Goal: Task Accomplishment & Management: Complete application form

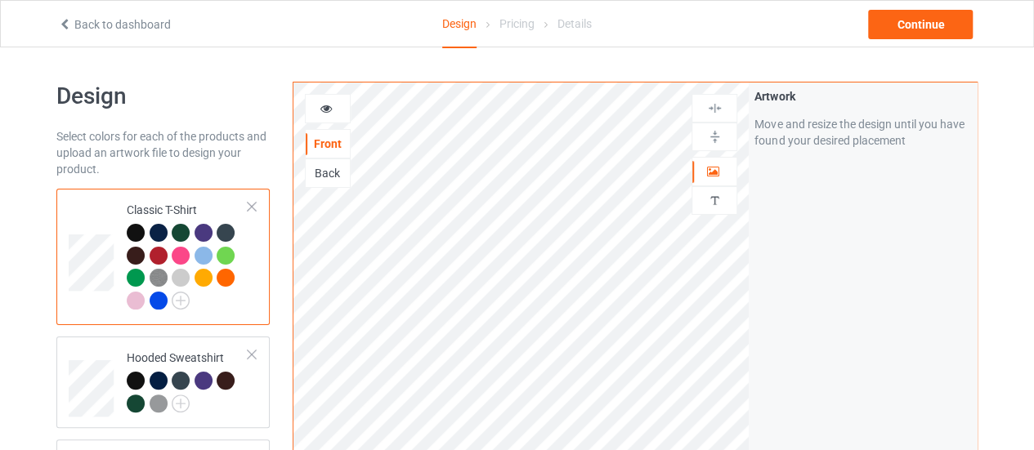
click at [256, 209] on div at bounding box center [251, 206] width 11 height 11
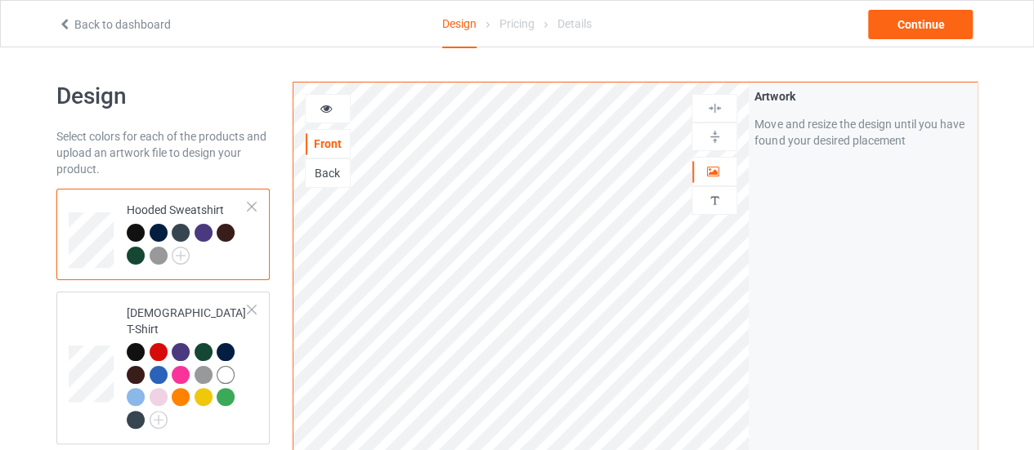
click at [256, 209] on div at bounding box center [251, 206] width 11 height 11
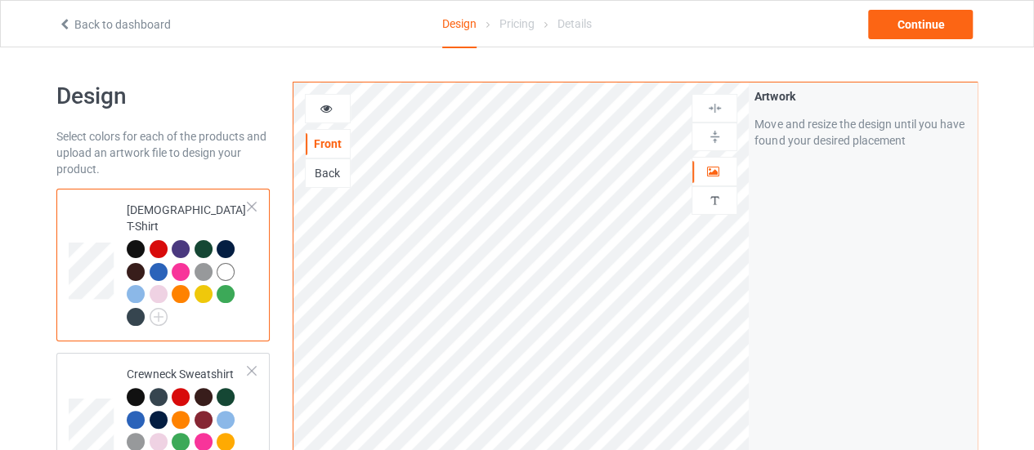
click at [256, 209] on div at bounding box center [251, 206] width 11 height 11
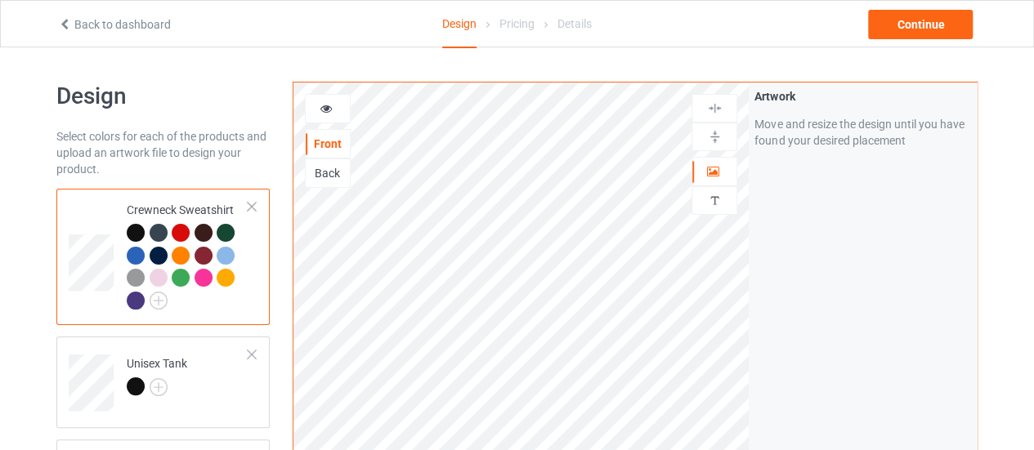
click at [256, 209] on div at bounding box center [251, 206] width 11 height 11
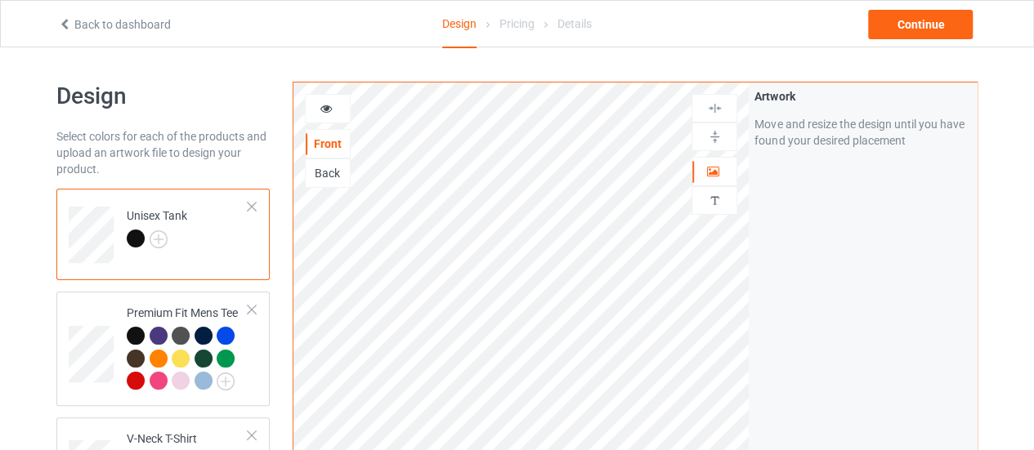
click at [256, 209] on div at bounding box center [251, 206] width 11 height 11
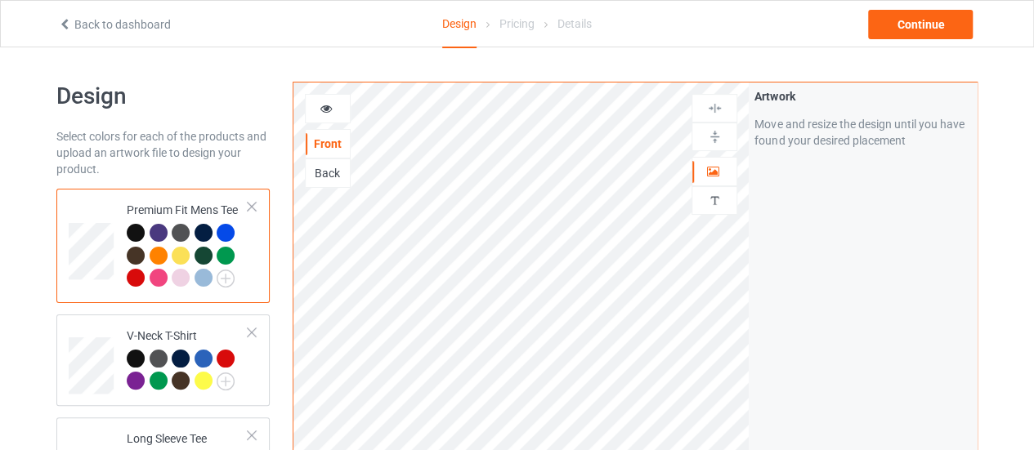
click at [256, 209] on div at bounding box center [251, 206] width 11 height 11
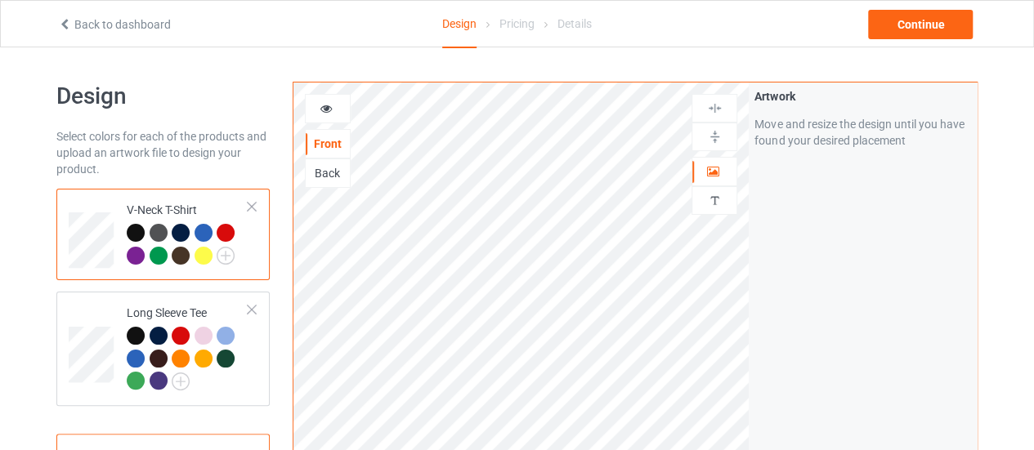
click at [256, 209] on div at bounding box center [251, 206] width 11 height 11
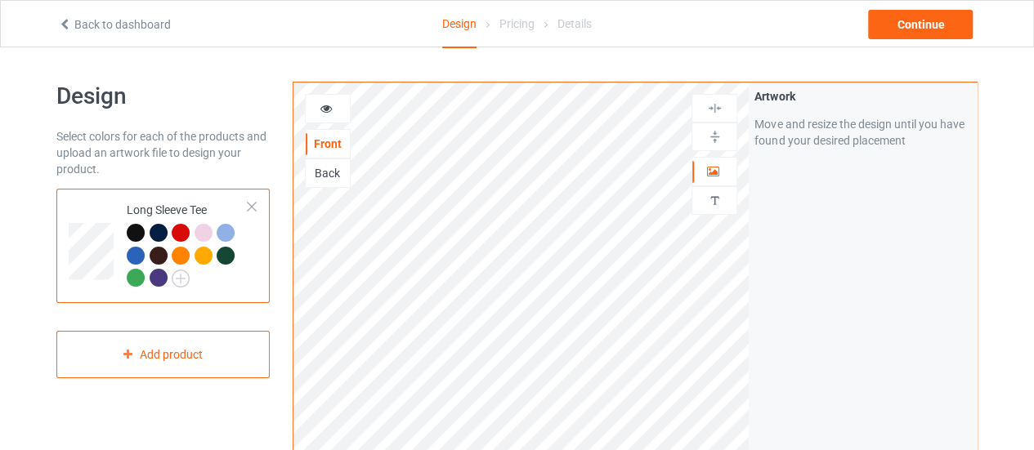
click at [256, 209] on div at bounding box center [251, 206] width 11 height 11
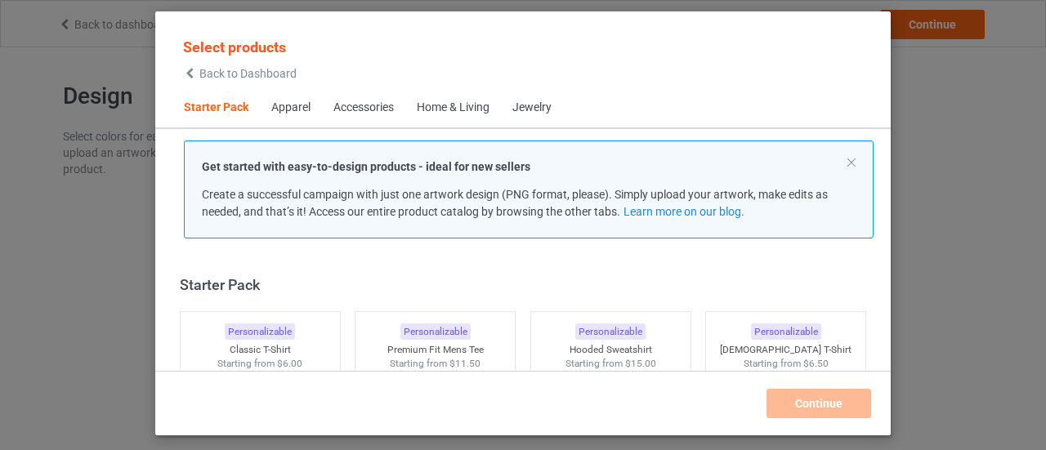
scroll to position [20, 0]
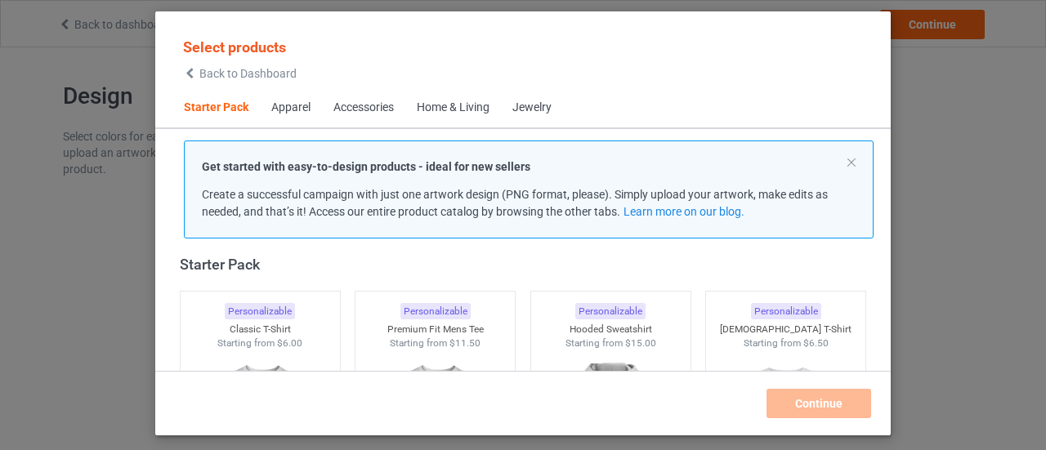
click at [558, 115] on span "Jewelry" at bounding box center [532, 107] width 62 height 39
click at [480, 100] on div "Home & Living" at bounding box center [453, 108] width 73 height 16
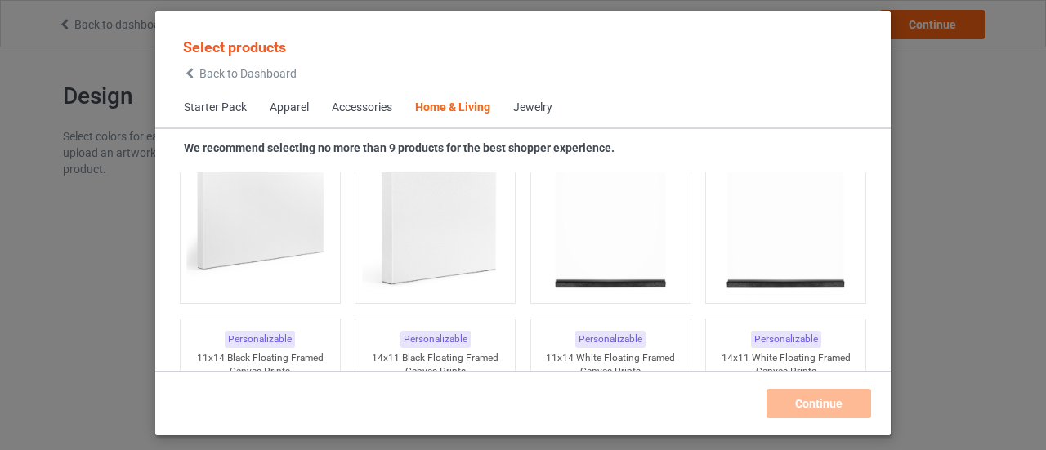
scroll to position [11294, 0]
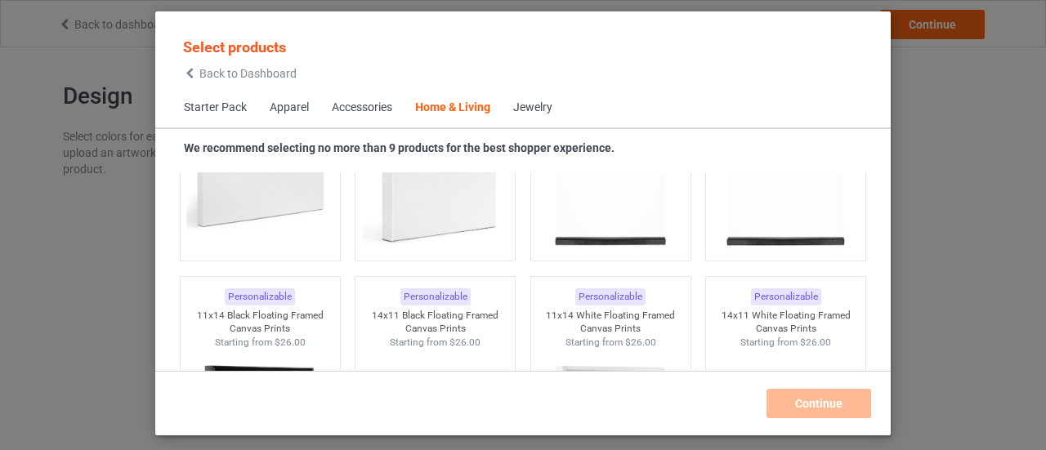
click at [541, 121] on span "Jewelry" at bounding box center [533, 107] width 62 height 39
click at [541, 111] on div "Jewelry" at bounding box center [532, 108] width 39 height 16
click at [530, 114] on div "Jewelry" at bounding box center [532, 108] width 39 height 16
click at [530, 111] on div "Jewelry" at bounding box center [532, 108] width 39 height 16
click at [533, 97] on span "Jewelry" at bounding box center [533, 107] width 62 height 39
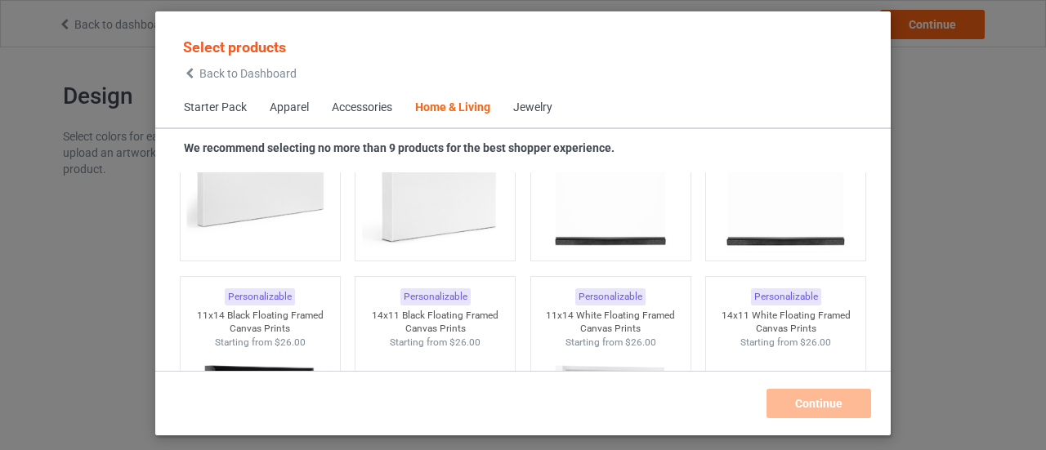
click at [533, 101] on div "Jewelry" at bounding box center [532, 108] width 39 height 16
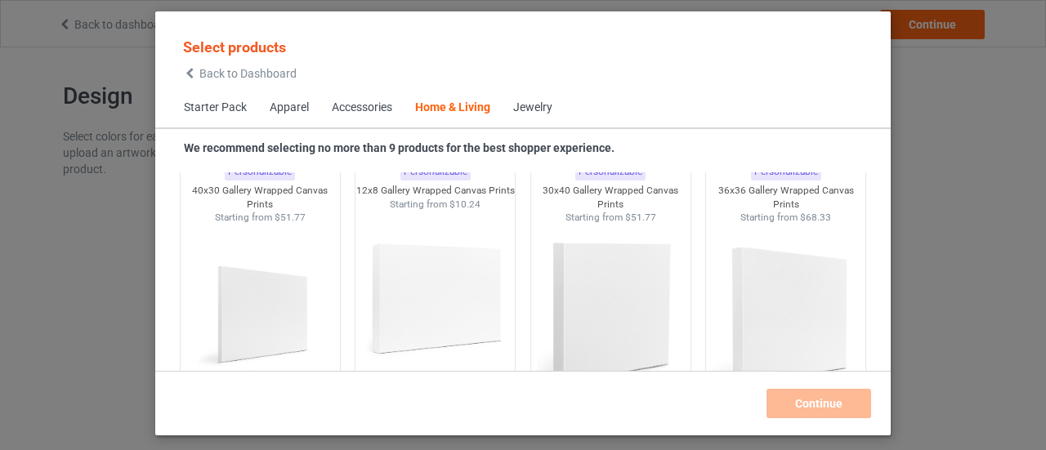
scroll to position [14481, 0]
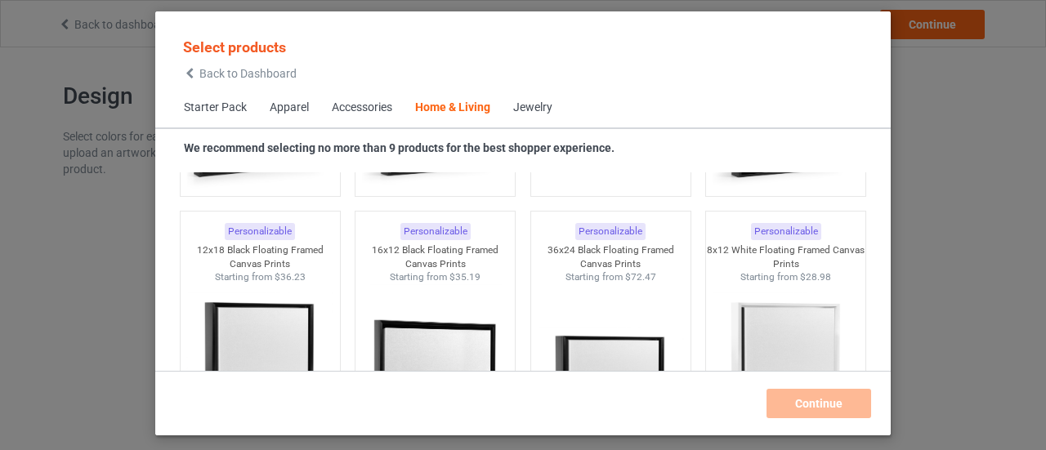
click at [386, 117] on span "Accessories" at bounding box center [361, 107] width 83 height 39
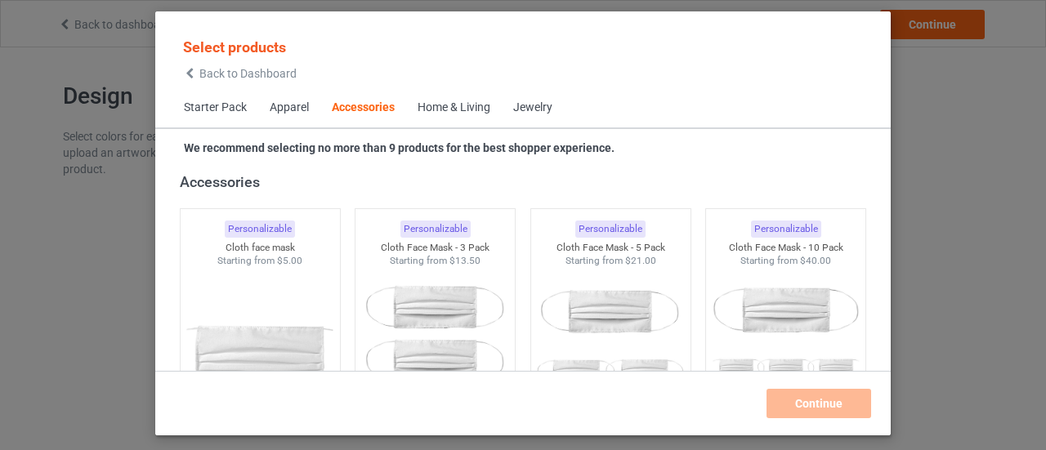
click at [378, 113] on div "Accessories" at bounding box center [363, 108] width 63 height 16
click at [533, 112] on div "Jewelry" at bounding box center [532, 108] width 39 height 16
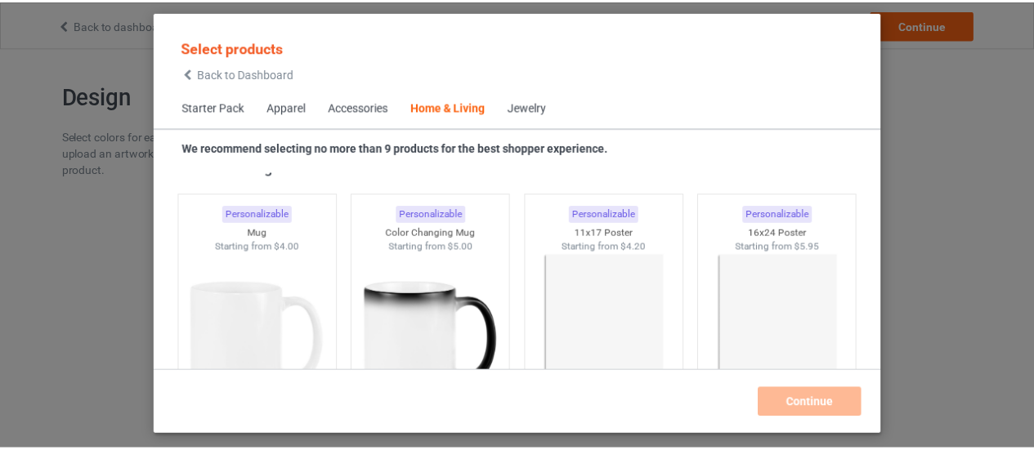
scroll to position [7382, 0]
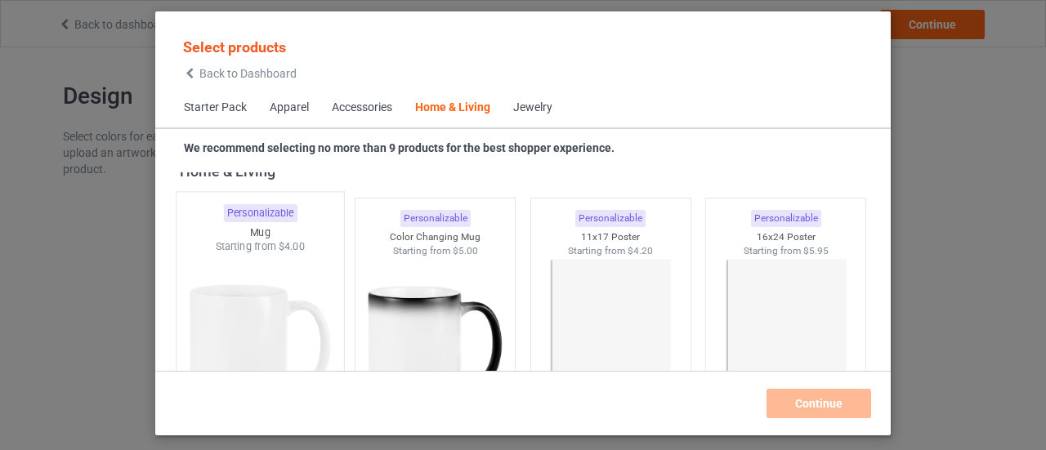
click at [244, 324] on img at bounding box center [260, 350] width 154 height 192
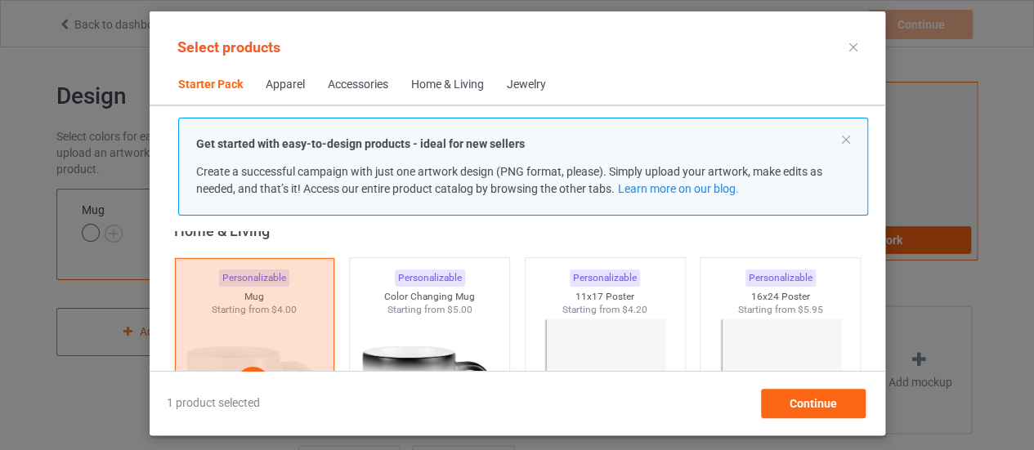
click at [830, 418] on div "Select products Starter Pack Apparel Accessories Home & Living Jewelry Get star…" at bounding box center [518, 223] width 736 height 424
click at [829, 403] on span "Continue" at bounding box center [812, 403] width 47 height 13
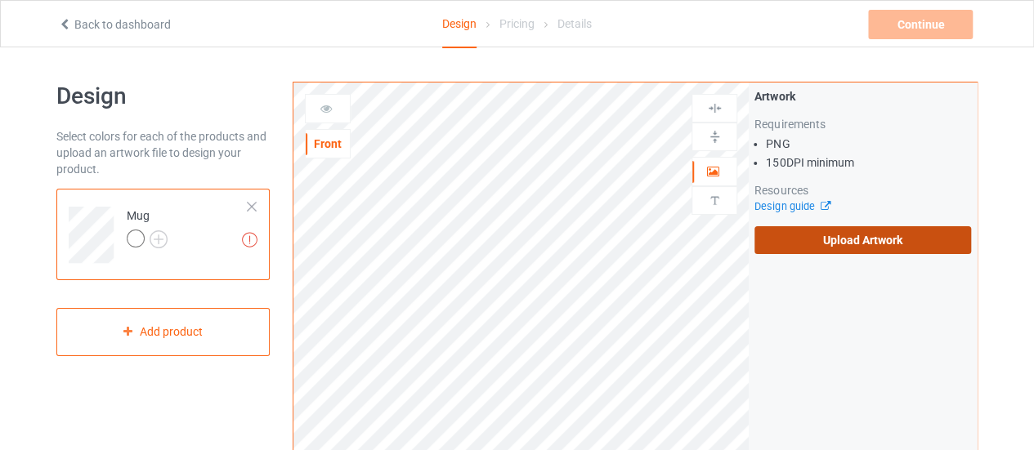
click at [812, 243] on label "Upload Artwork" at bounding box center [862, 240] width 217 height 28
click at [0, 0] on input "Upload Artwork" at bounding box center [0, 0] width 0 height 0
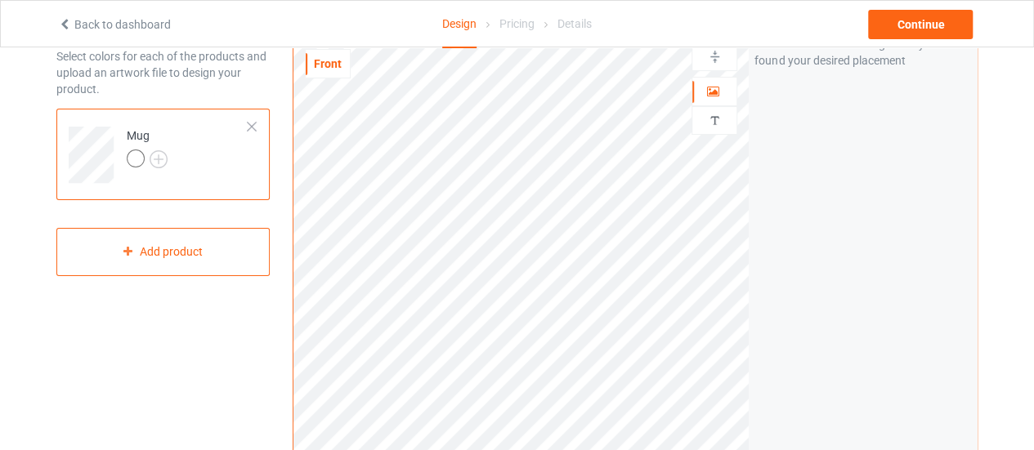
scroll to position [82, 0]
click at [159, 151] on img at bounding box center [159, 158] width 18 height 18
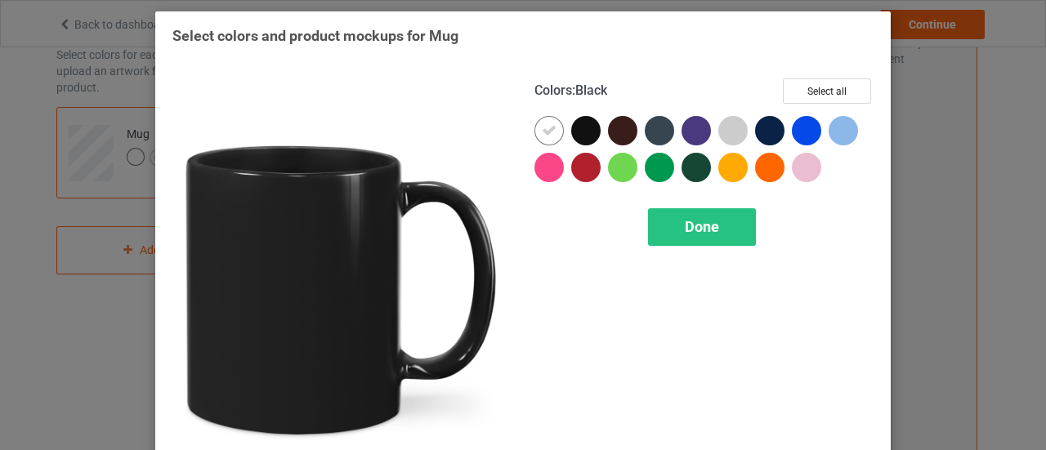
click at [571, 136] on div at bounding box center [585, 130] width 29 height 29
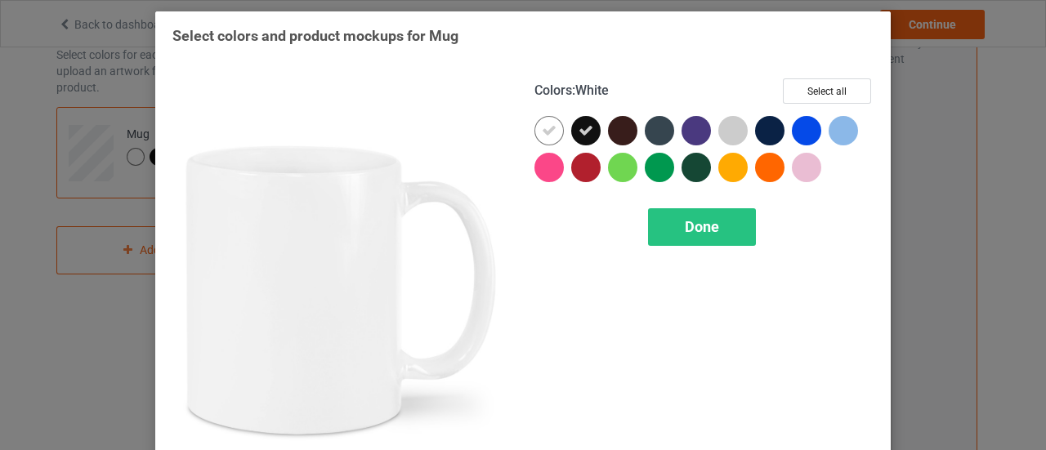
click at [547, 136] on icon at bounding box center [549, 130] width 15 height 15
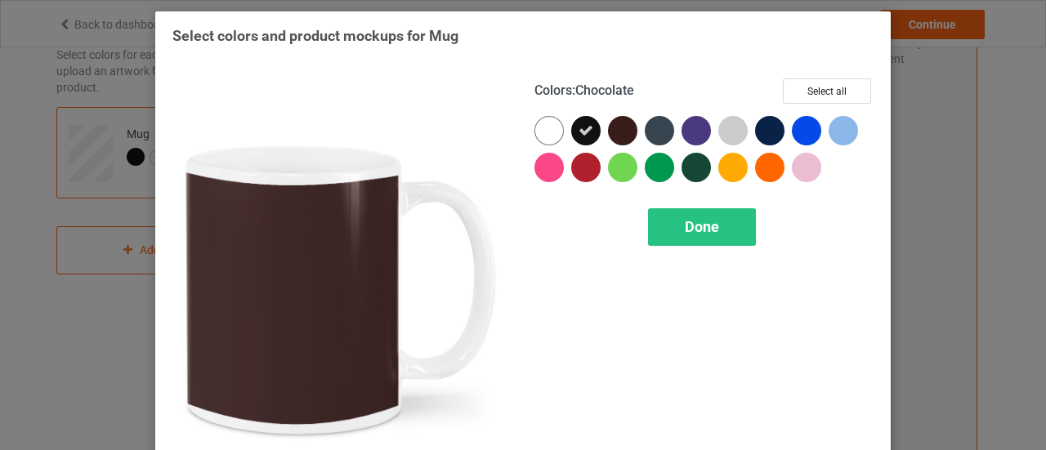
click at [624, 128] on div at bounding box center [622, 130] width 29 height 29
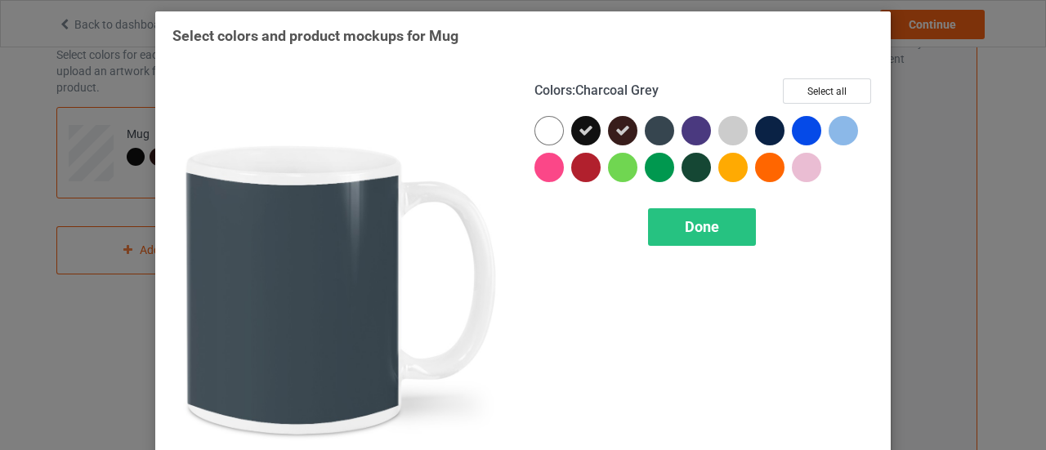
click at [657, 130] on div at bounding box center [659, 130] width 29 height 29
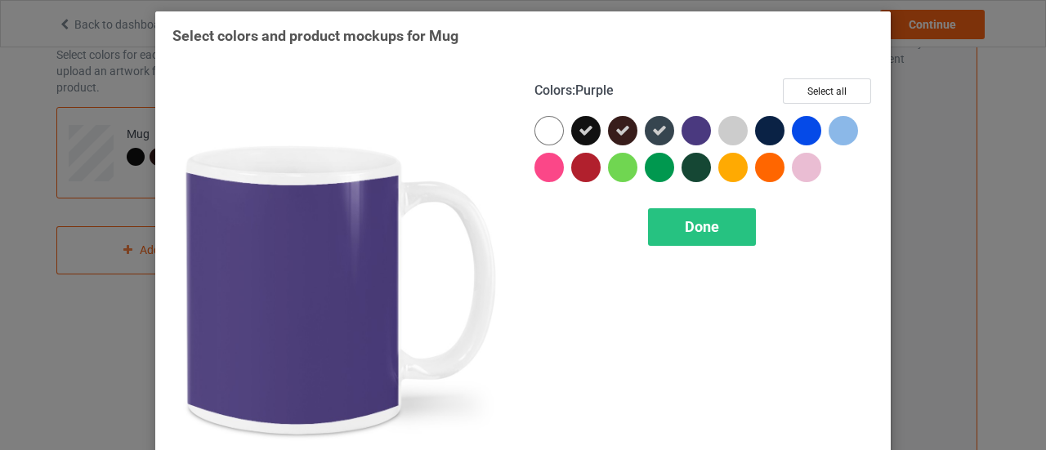
click at [695, 132] on div at bounding box center [696, 130] width 29 height 29
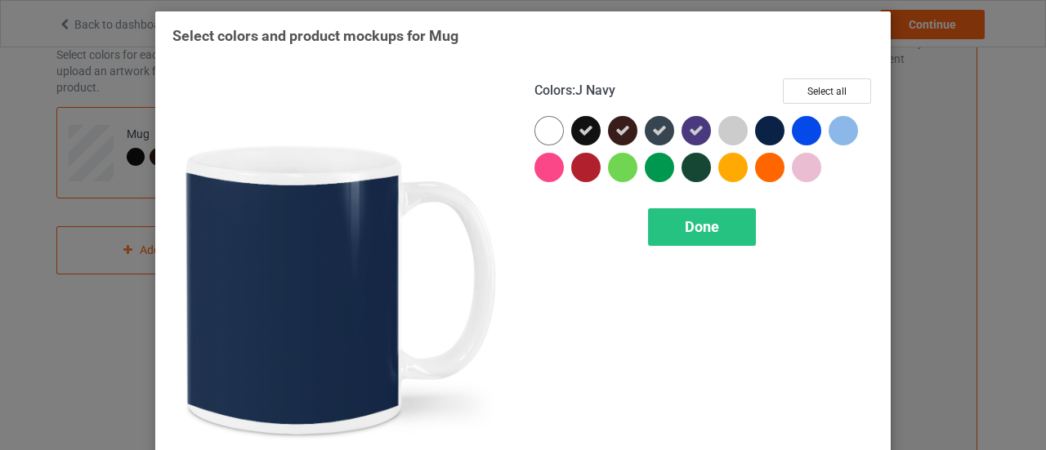
click at [768, 136] on div at bounding box center [769, 130] width 29 height 29
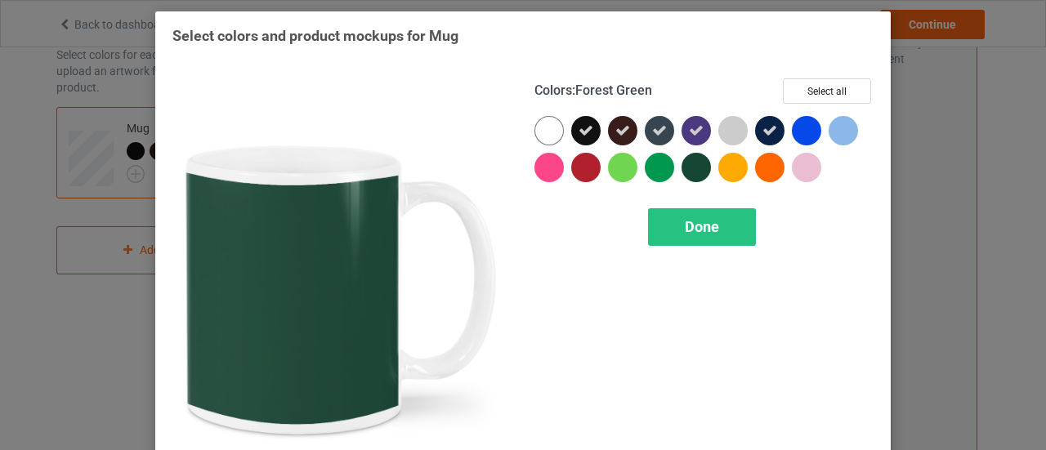
click at [683, 172] on div at bounding box center [696, 167] width 29 height 29
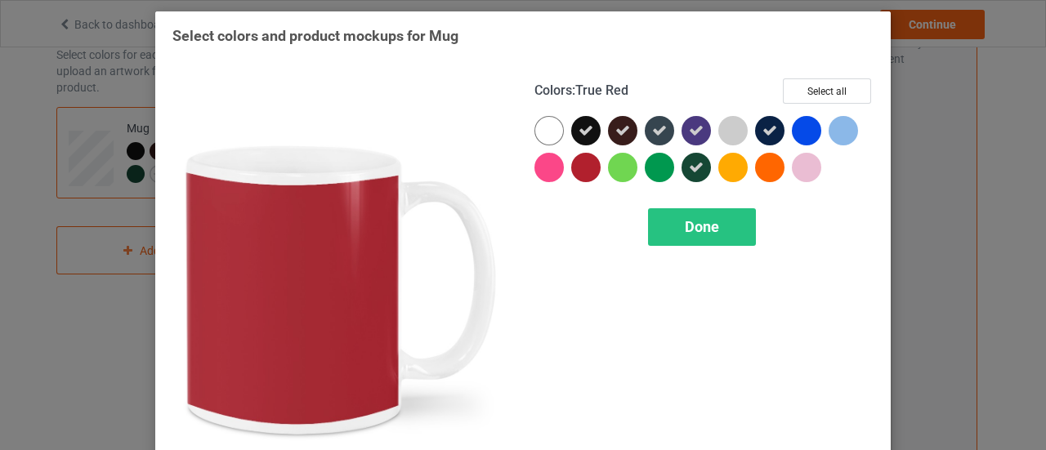
click at [582, 171] on div at bounding box center [585, 167] width 29 height 29
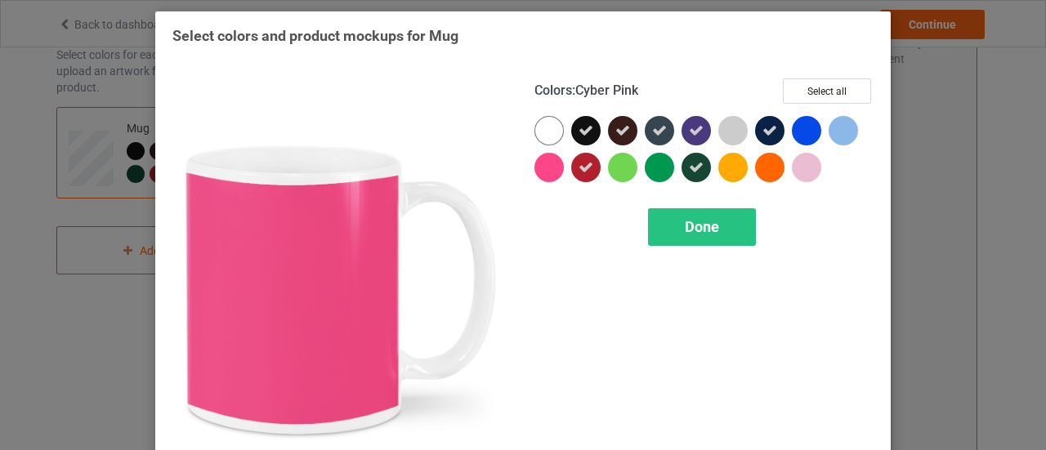
click at [541, 164] on div at bounding box center [548, 167] width 29 height 29
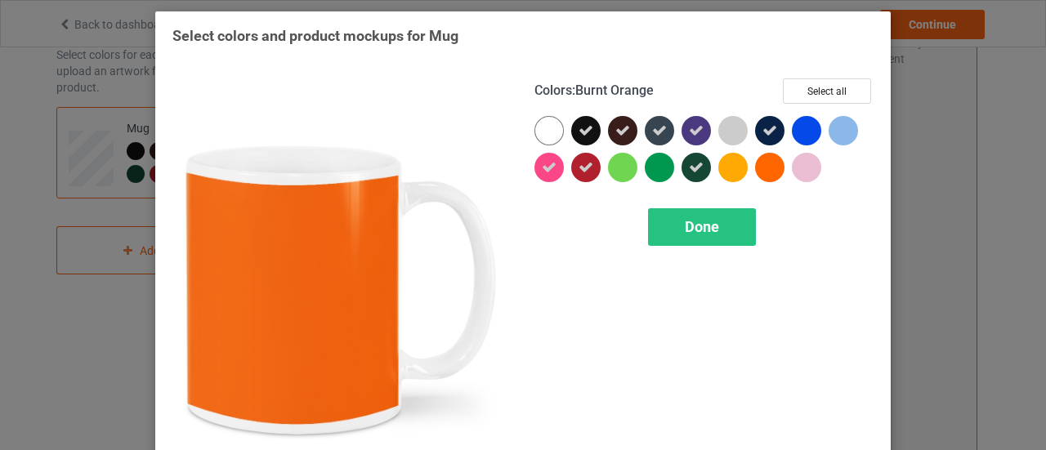
click at [760, 168] on div at bounding box center [769, 167] width 29 height 29
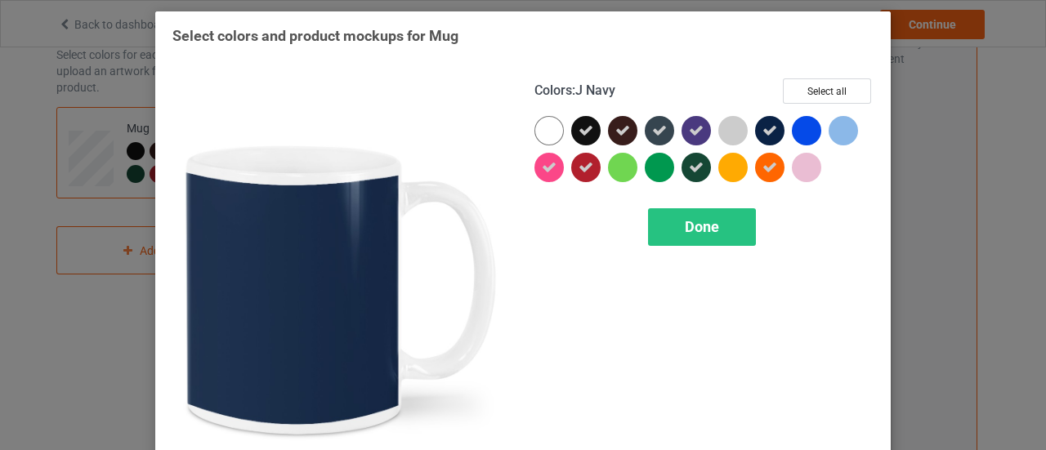
click at [783, 137] on div at bounding box center [773, 134] width 37 height 37
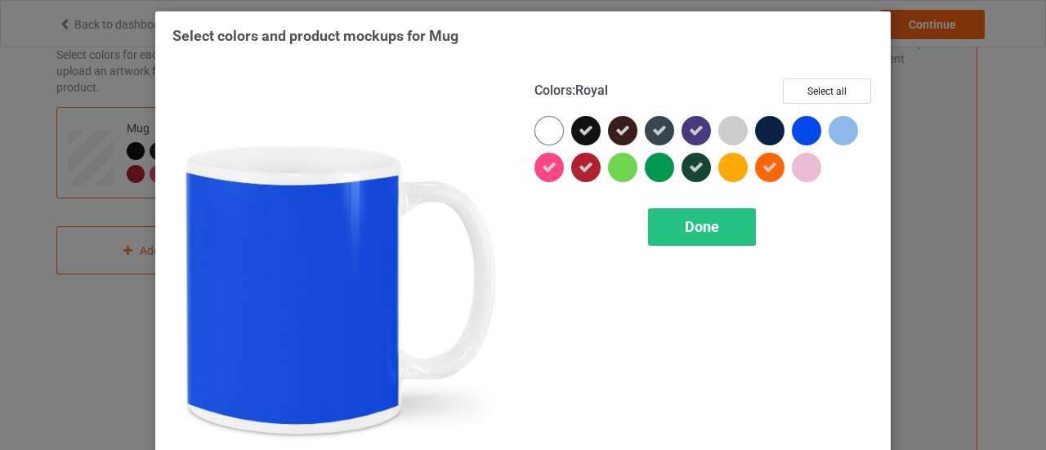
click at [794, 123] on div at bounding box center [806, 130] width 29 height 29
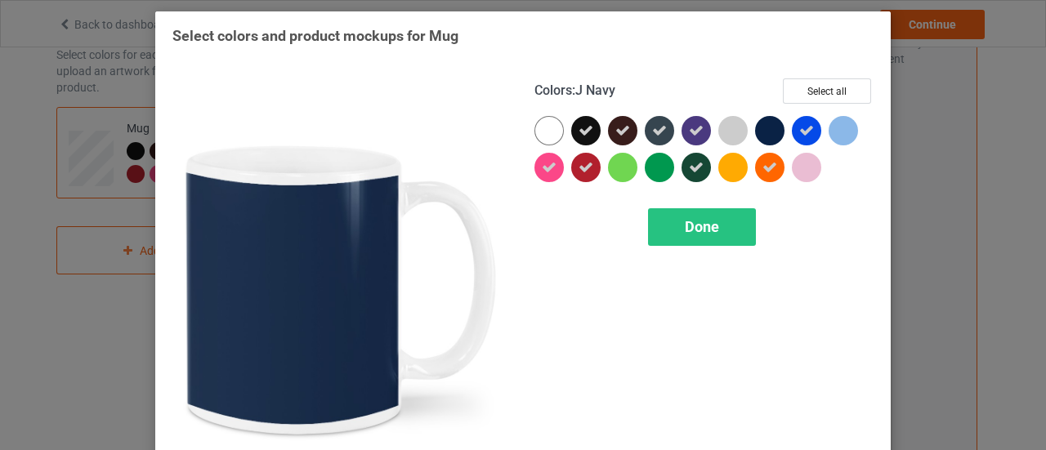
click at [768, 129] on div at bounding box center [769, 130] width 29 height 29
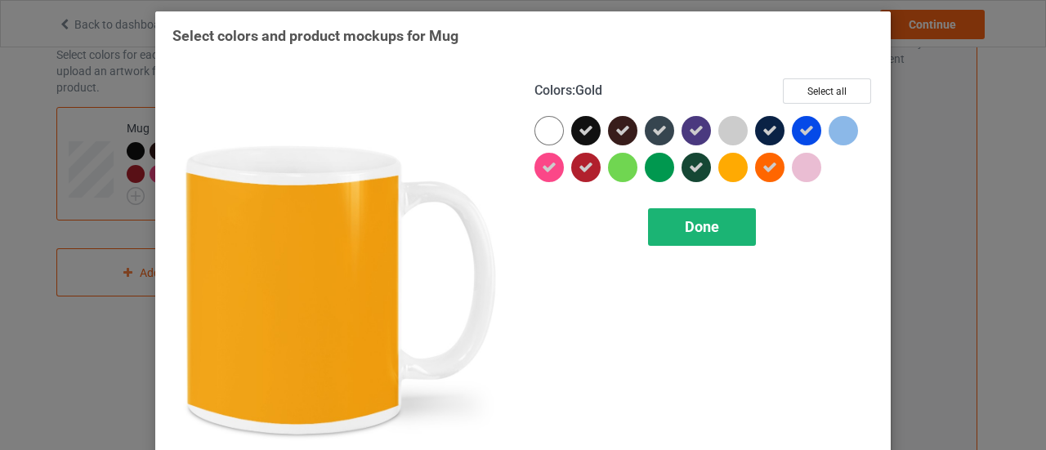
click at [727, 218] on div "Done" at bounding box center [702, 227] width 108 height 38
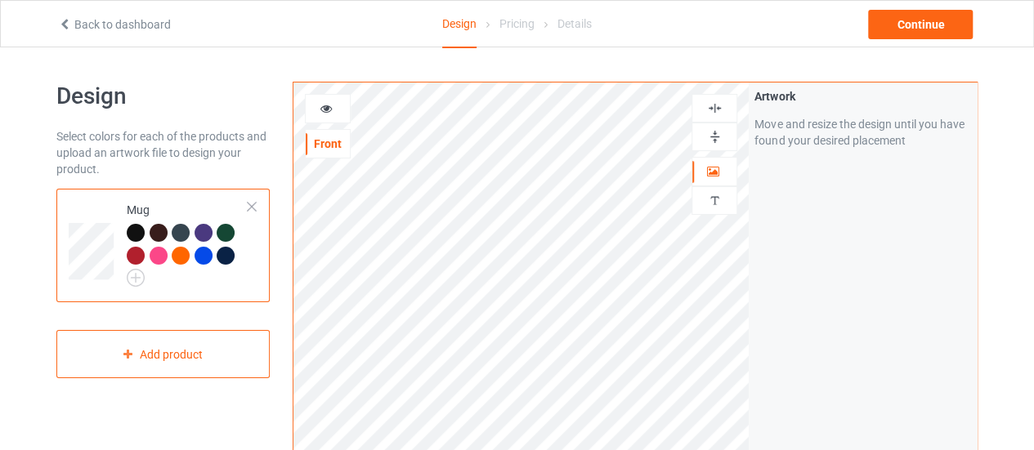
click at [327, 112] on icon at bounding box center [327, 106] width 14 height 11
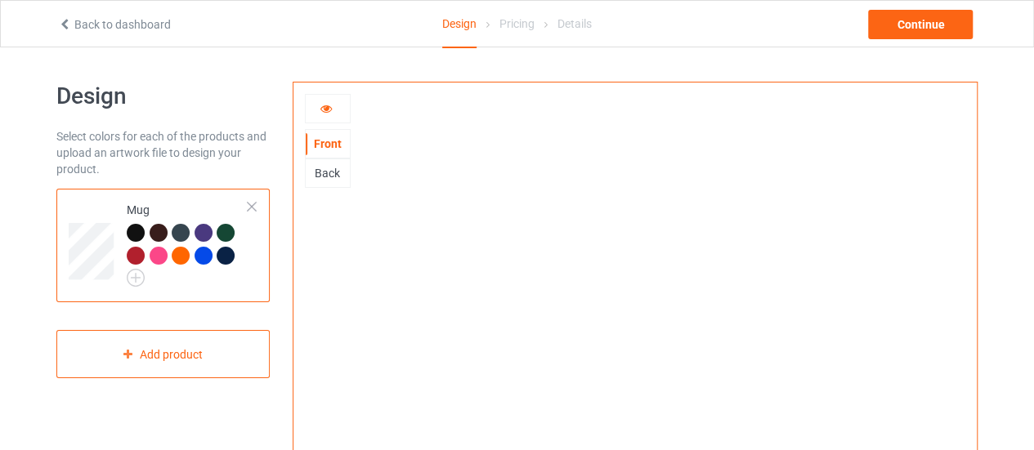
click at [325, 161] on div "Back" at bounding box center [328, 173] width 46 height 29
click at [325, 171] on div "Back" at bounding box center [328, 173] width 44 height 16
click at [329, 151] on div "Front" at bounding box center [328, 143] width 46 height 29
click at [329, 136] on div "Front" at bounding box center [328, 144] width 44 height 16
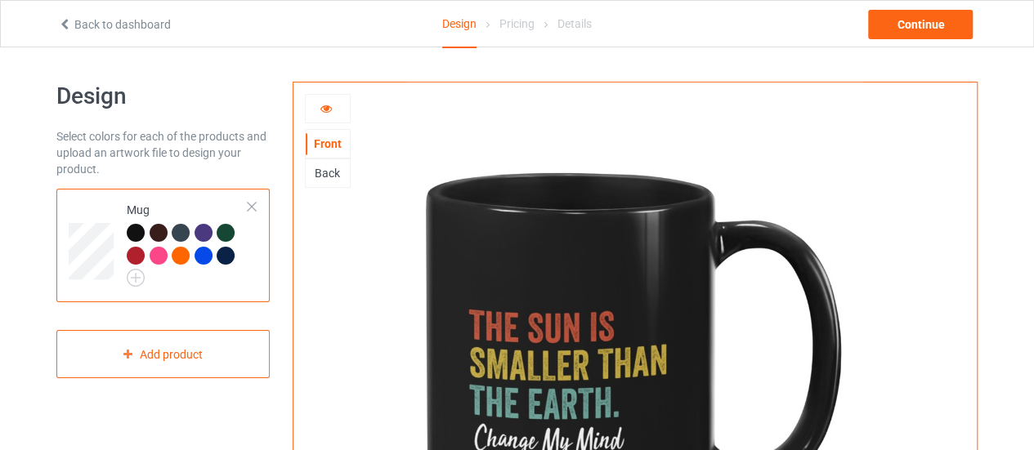
click at [330, 107] on icon at bounding box center [327, 106] width 14 height 11
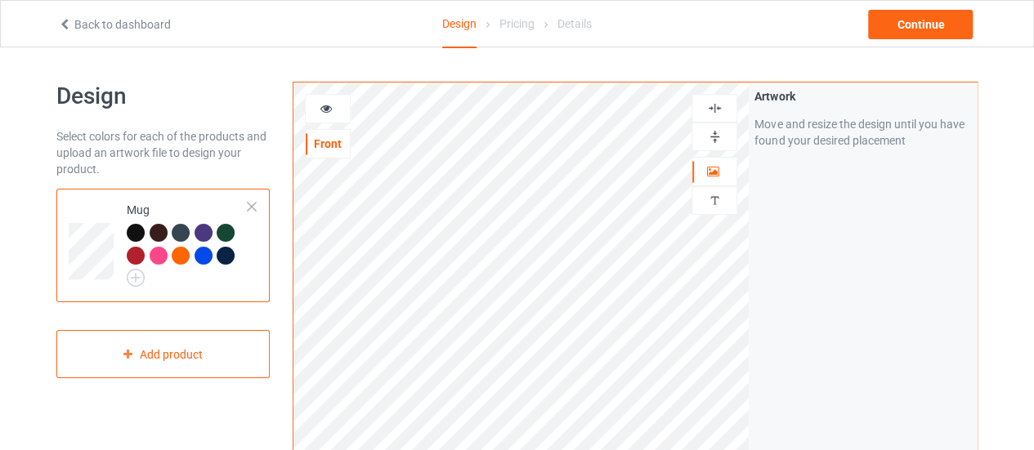
click at [325, 109] on icon at bounding box center [327, 106] width 14 height 11
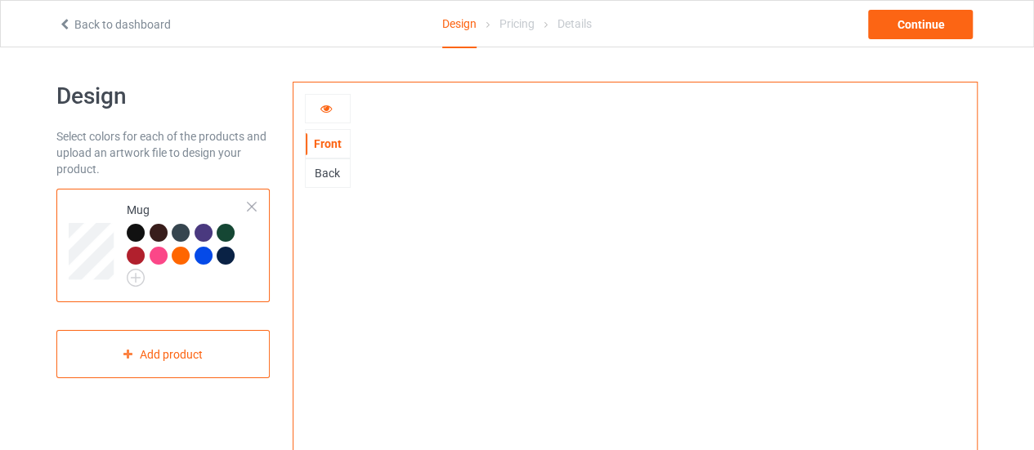
click at [329, 112] on icon at bounding box center [327, 106] width 14 height 11
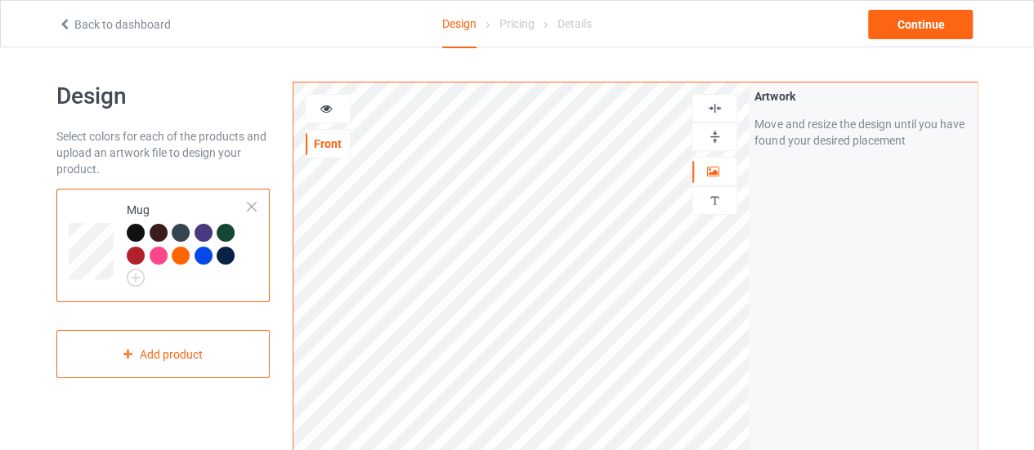
click at [318, 110] on div at bounding box center [328, 109] width 44 height 16
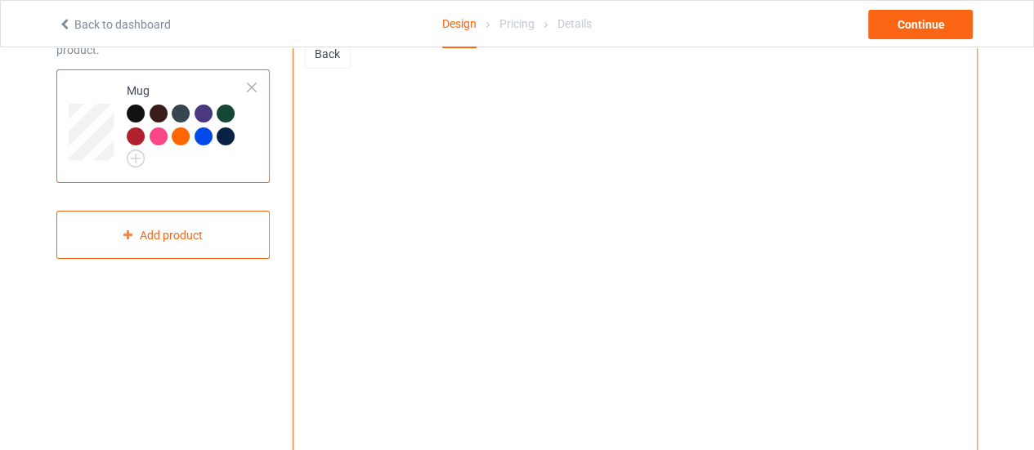
scroll to position [82, 0]
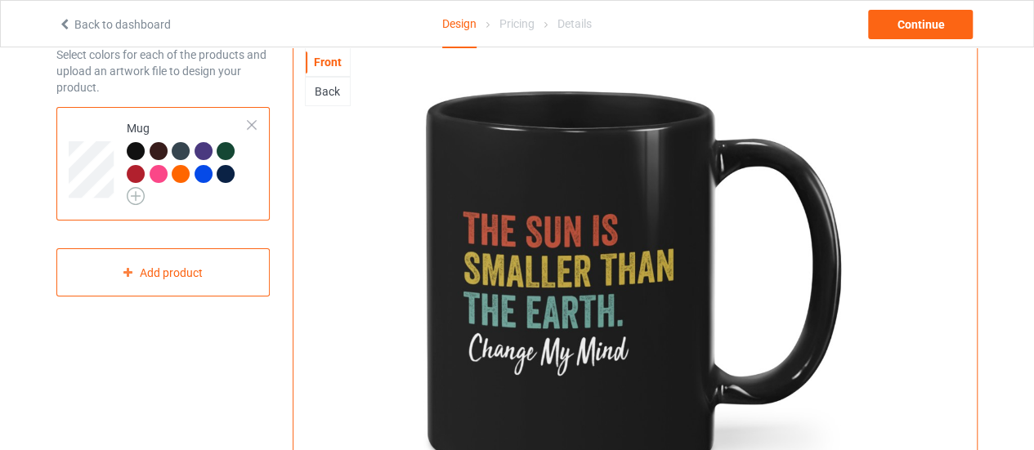
click at [143, 199] on img at bounding box center [136, 196] width 18 height 18
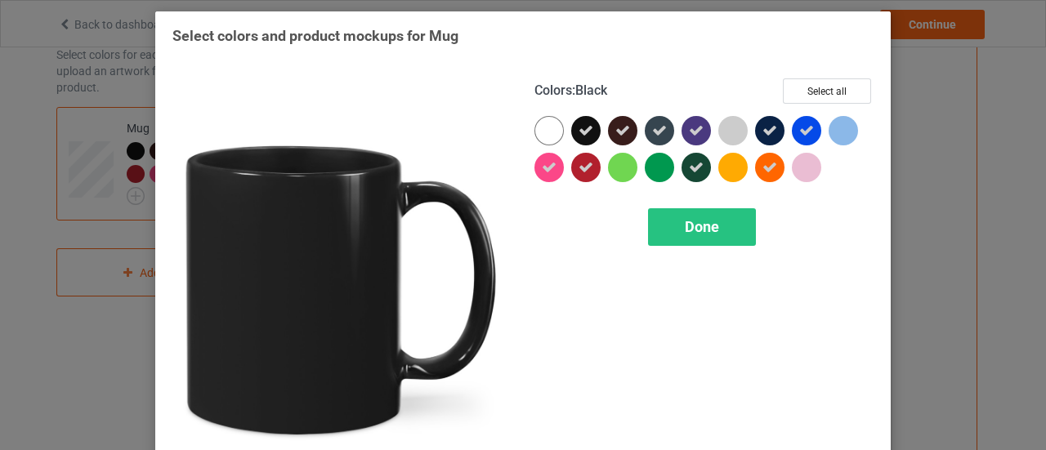
click at [750, 229] on div "Done" at bounding box center [703, 227] width 339 height 38
click at [711, 231] on span "Done" at bounding box center [702, 226] width 34 height 17
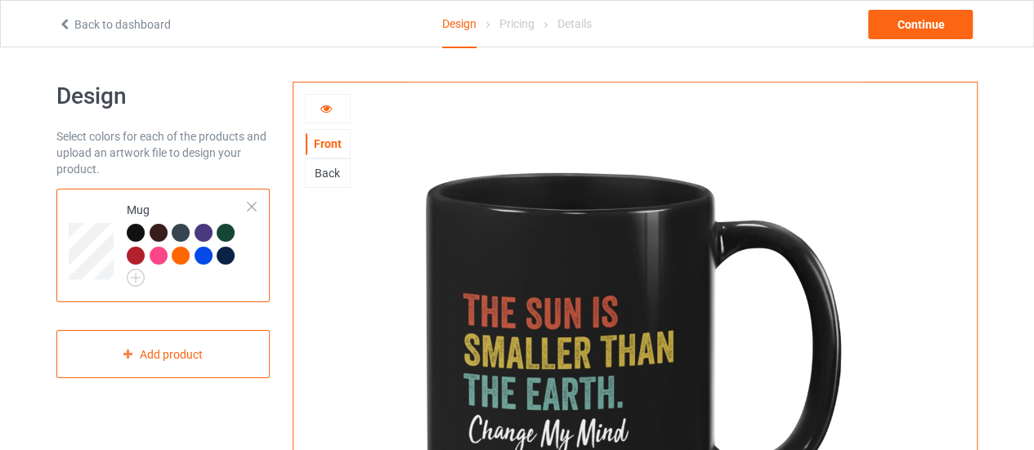
click at [328, 111] on icon at bounding box center [327, 106] width 14 height 11
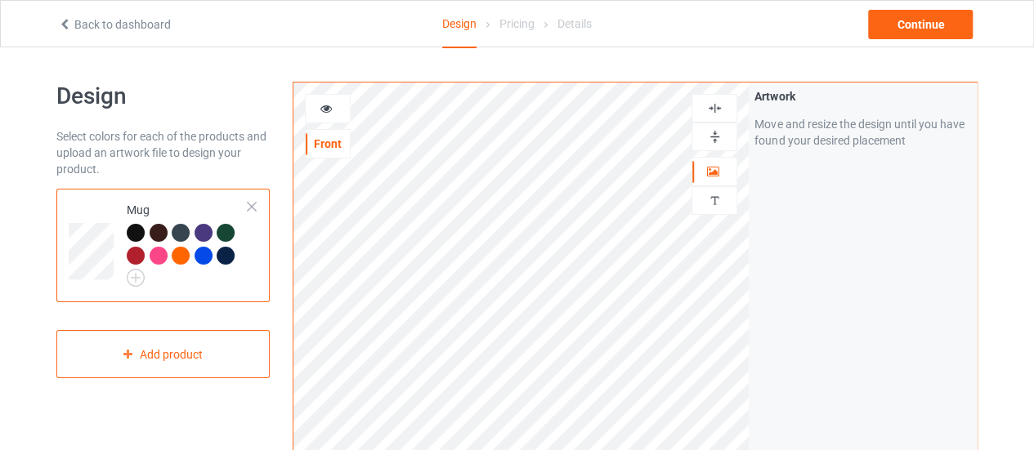
click at [320, 112] on icon at bounding box center [327, 106] width 14 height 11
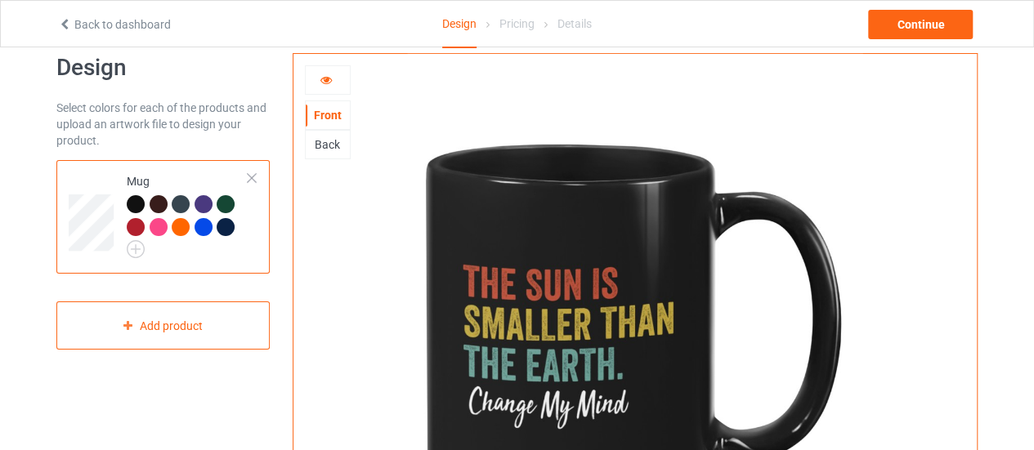
scroll to position [163, 0]
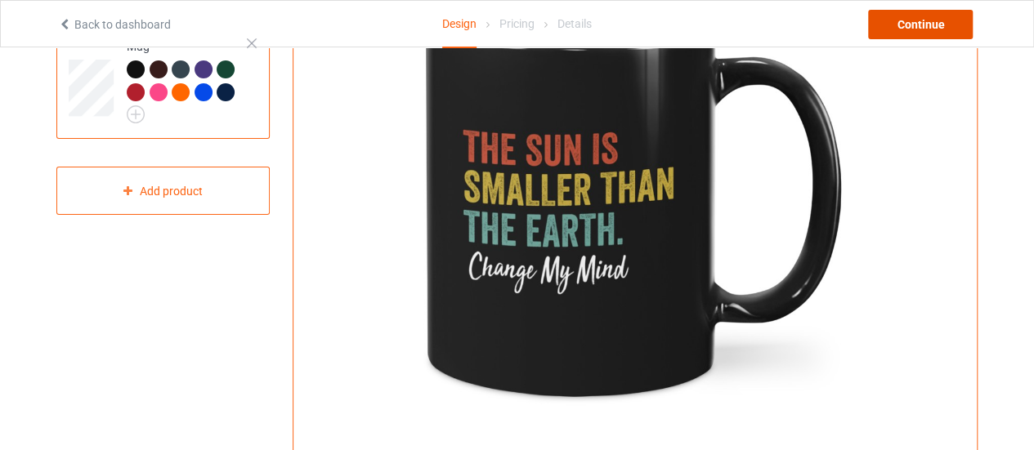
click at [896, 36] on div "Continue" at bounding box center [920, 24] width 105 height 29
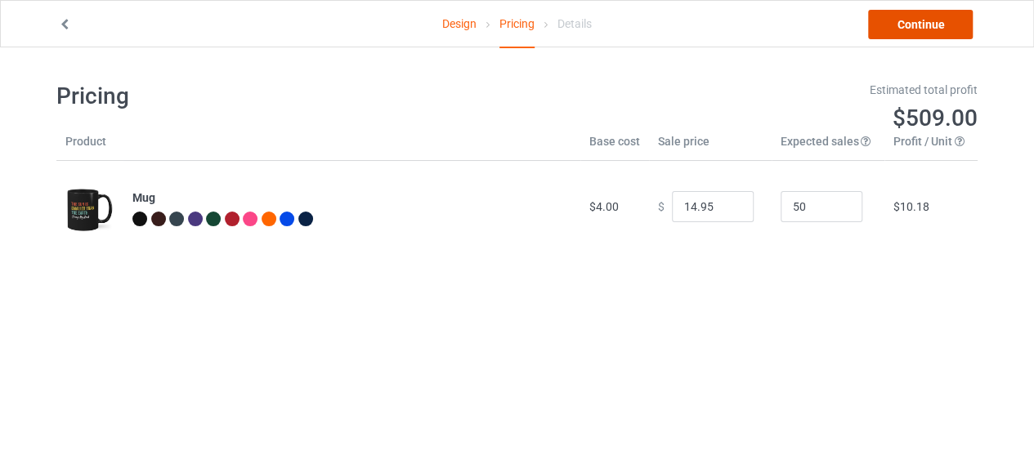
click at [941, 22] on link "Continue" at bounding box center [920, 24] width 105 height 29
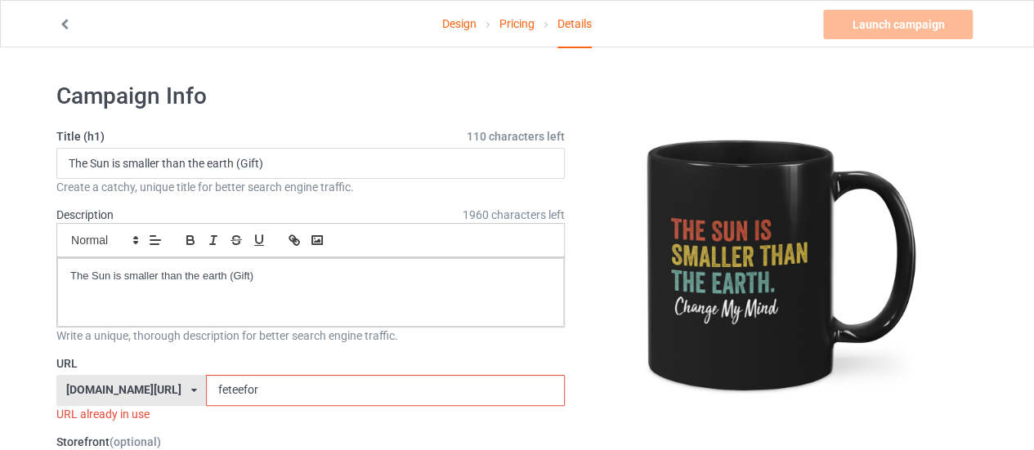
click at [240, 381] on input "feteefor" at bounding box center [385, 390] width 358 height 31
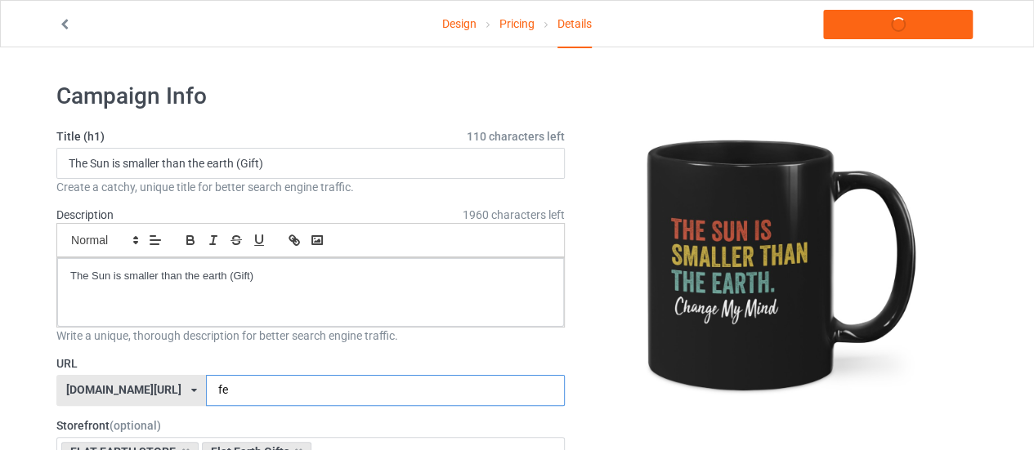
type input "f"
type input "THESUNIS"
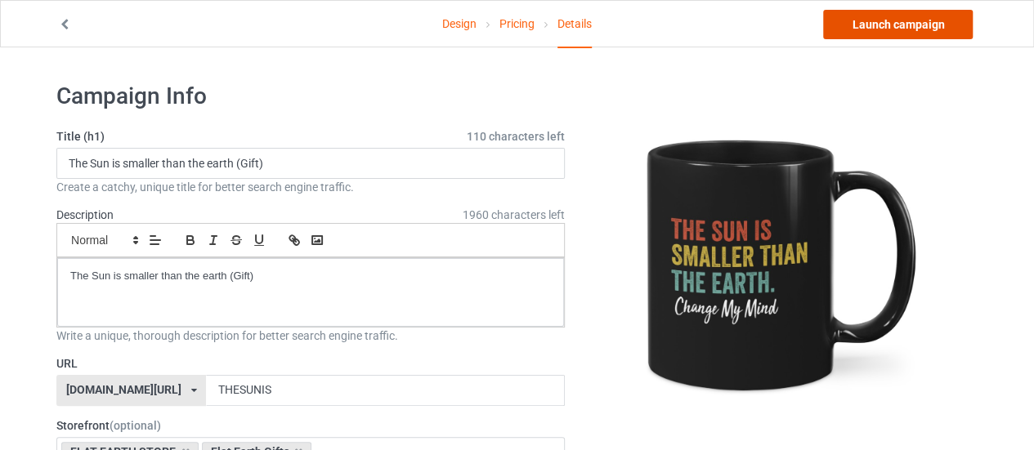
click at [932, 34] on link "Launch campaign" at bounding box center [898, 24] width 150 height 29
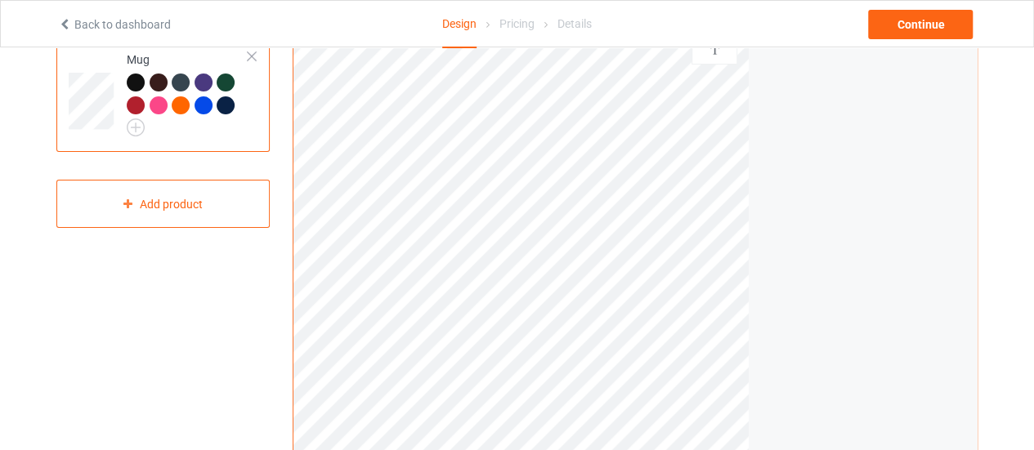
scroll to position [163, 0]
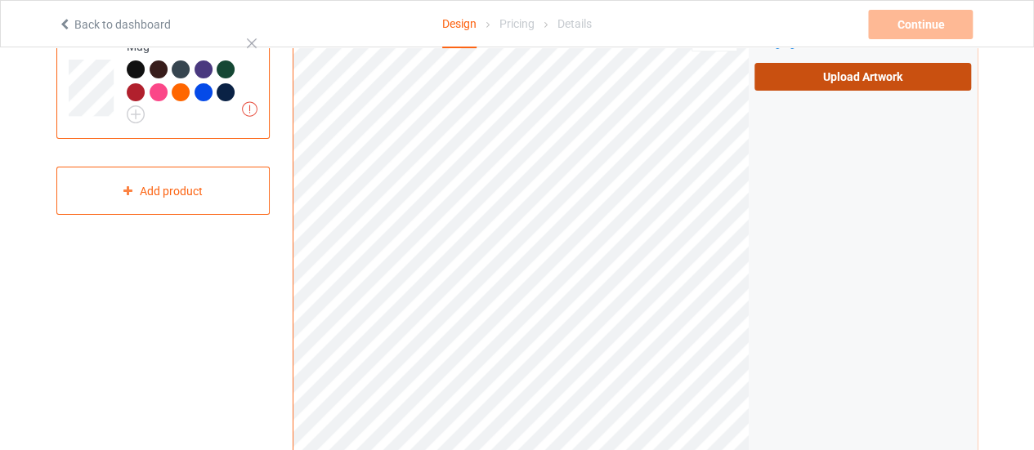
click at [811, 83] on label "Upload Artwork" at bounding box center [862, 77] width 217 height 28
click at [0, 0] on input "Upload Artwork" at bounding box center [0, 0] width 0 height 0
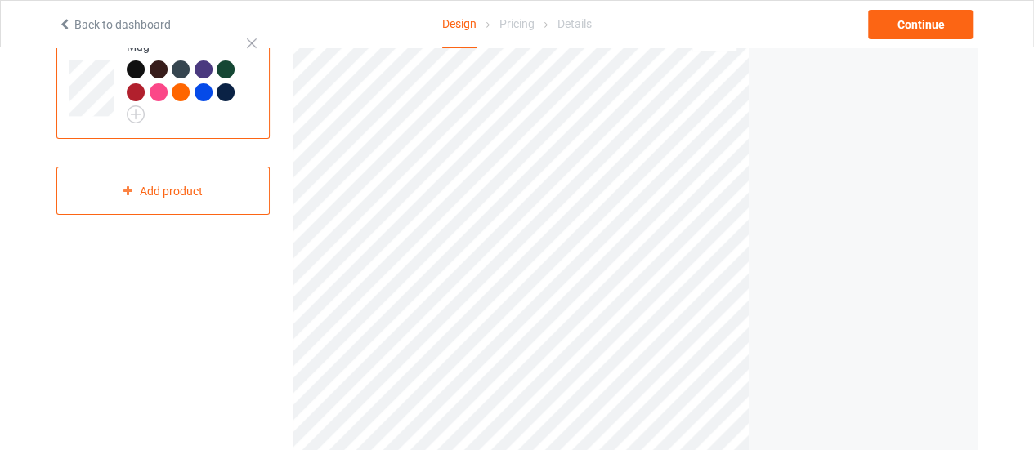
click at [822, 174] on div "Artwork Move and resize the design until you have found your desired placement" at bounding box center [863, 229] width 228 height 621
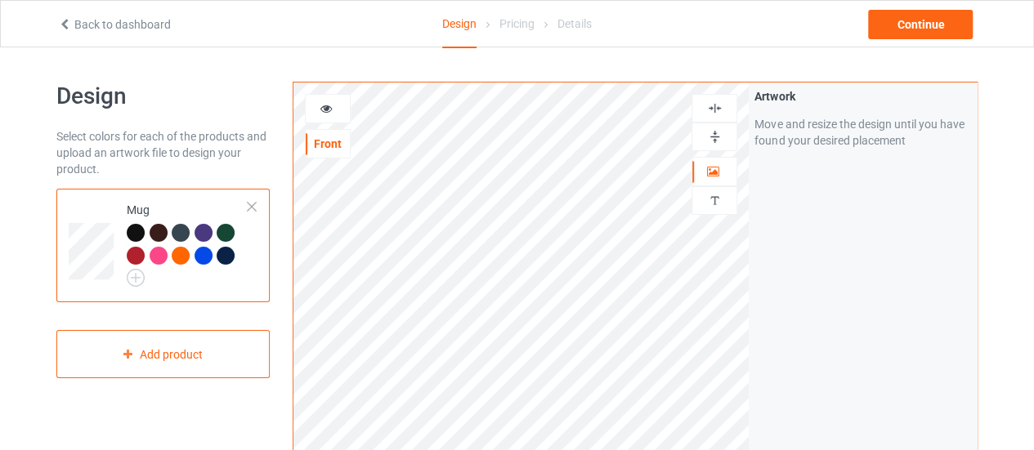
click at [327, 121] on div at bounding box center [328, 108] width 46 height 29
click at [331, 109] on icon at bounding box center [327, 106] width 14 height 11
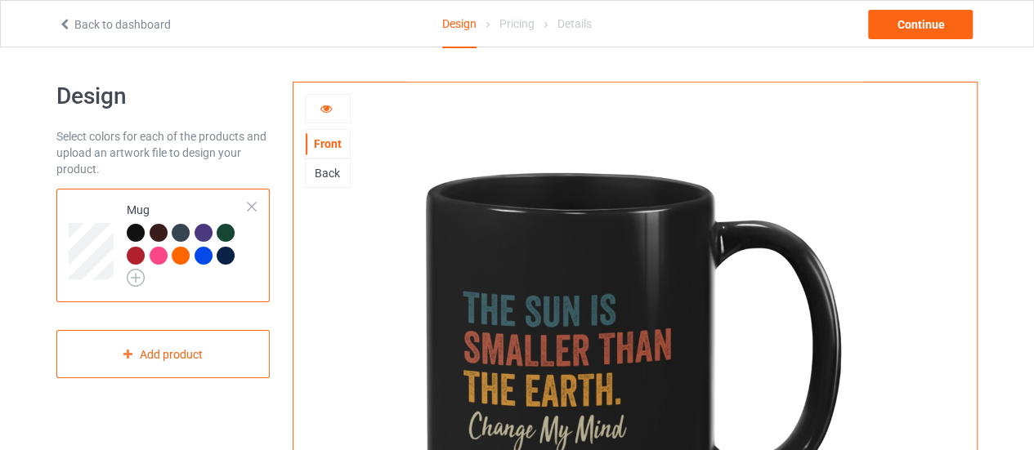
click at [138, 278] on img at bounding box center [136, 278] width 18 height 18
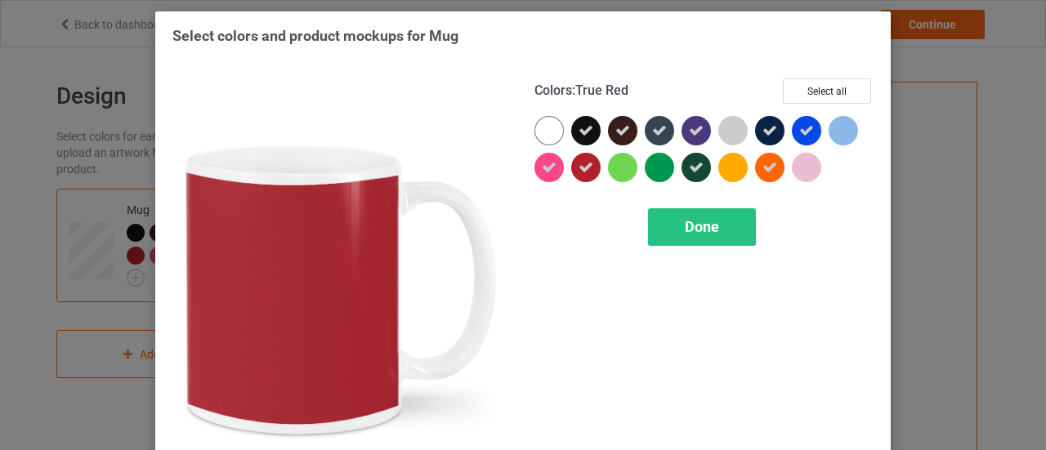
click at [587, 163] on icon at bounding box center [586, 167] width 15 height 15
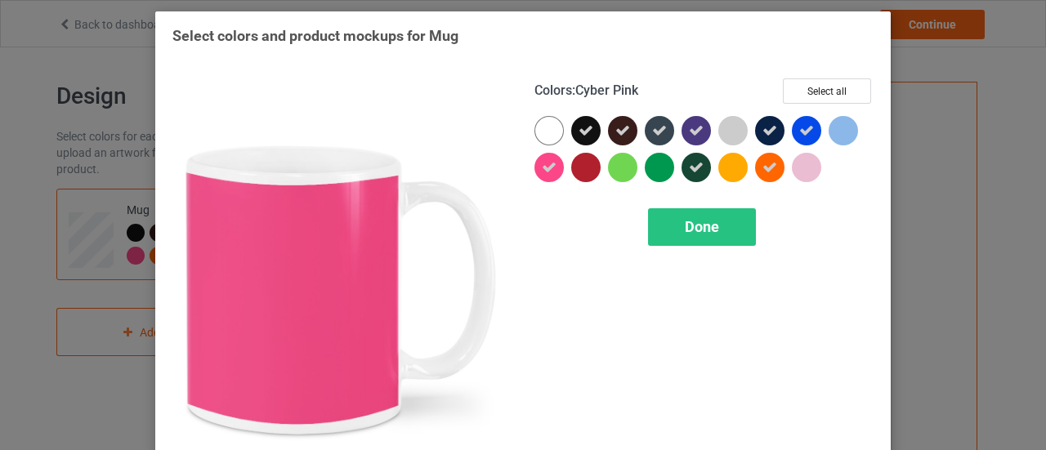
click at [546, 169] on icon at bounding box center [549, 167] width 15 height 15
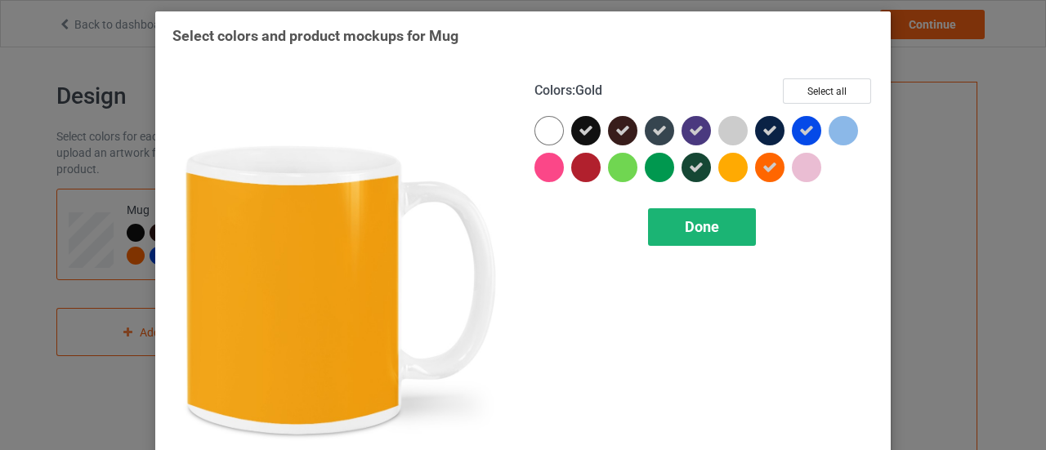
click at [703, 231] on span "Done" at bounding box center [702, 226] width 34 height 17
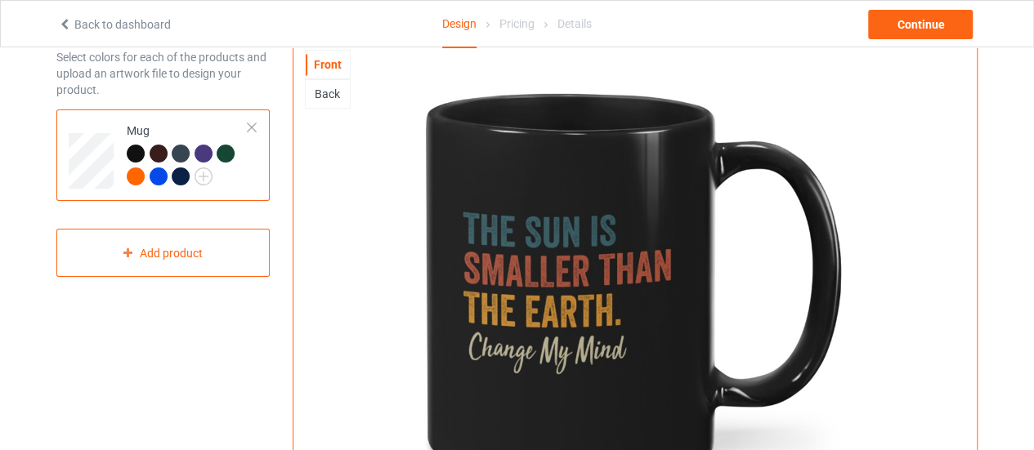
scroll to position [82, 0]
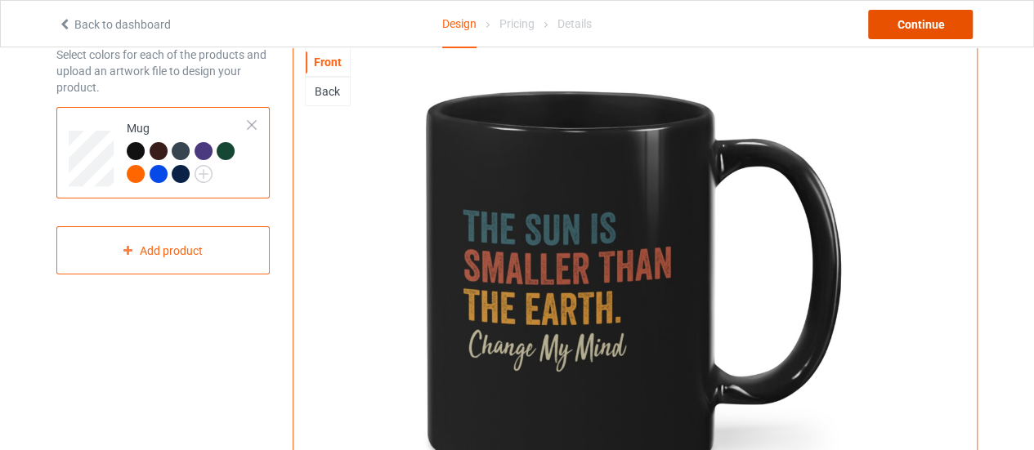
click at [920, 25] on div "Continue" at bounding box center [920, 24] width 105 height 29
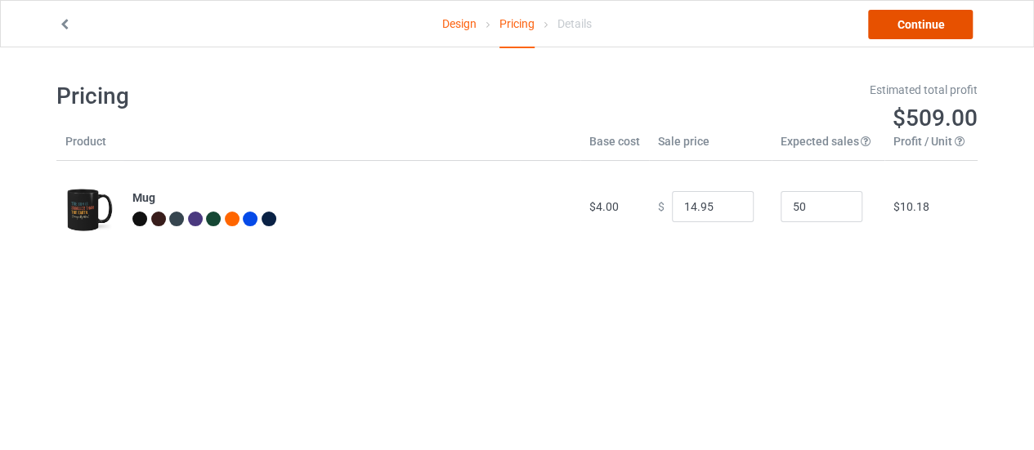
click at [902, 28] on link "Continue" at bounding box center [920, 24] width 105 height 29
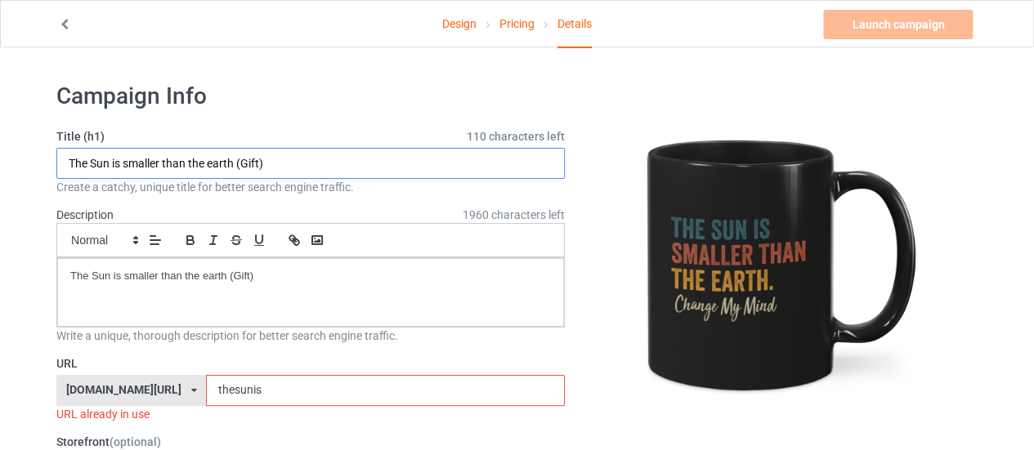
drag, startPoint x: 235, startPoint y: 163, endPoint x: 65, endPoint y: 166, distance: 170.0
click at [65, 166] on input "The Sun is smaller than the earth (Gift)" at bounding box center [310, 163] width 508 height 31
type input "Funny Flat Earth (Gift)"
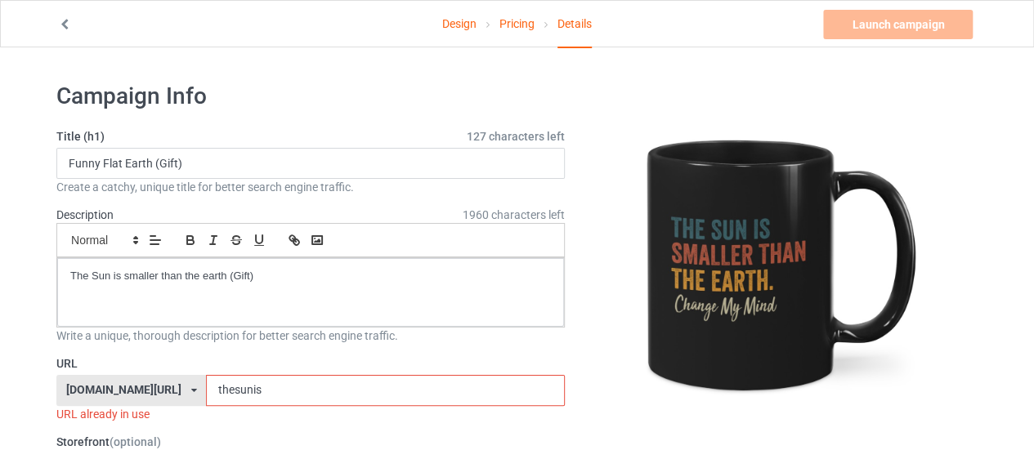
drag, startPoint x: 221, startPoint y: 377, endPoint x: 131, endPoint y: 381, distance: 90.8
click at [131, 380] on div "[DOMAIN_NAME][URL] [DOMAIN_NAME][URL] 587d0d41cee36fd012c64a69 thesunis" at bounding box center [310, 390] width 508 height 31
click at [261, 396] on input "thesunis" at bounding box center [385, 390] width 358 height 31
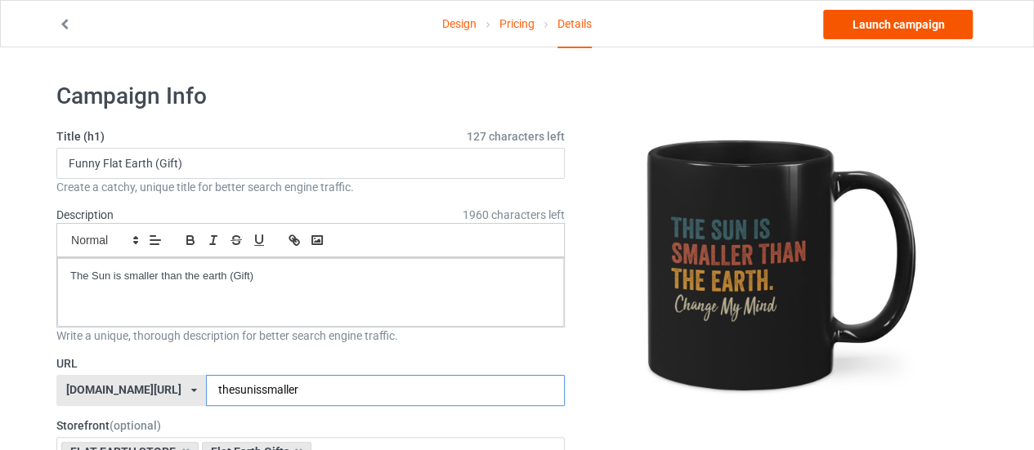
type input "thesunissmaller"
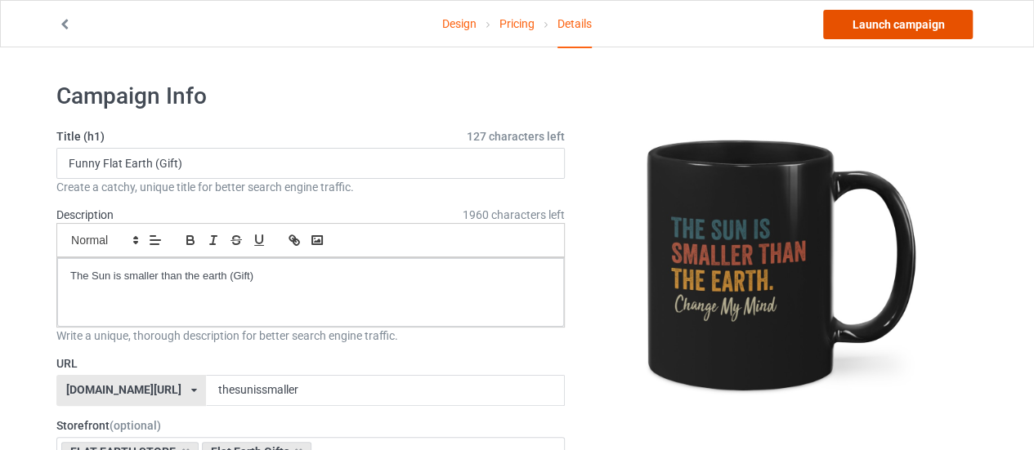
click at [879, 22] on link "Launch campaign" at bounding box center [898, 24] width 150 height 29
